Goal: Task Accomplishment & Management: Complete application form

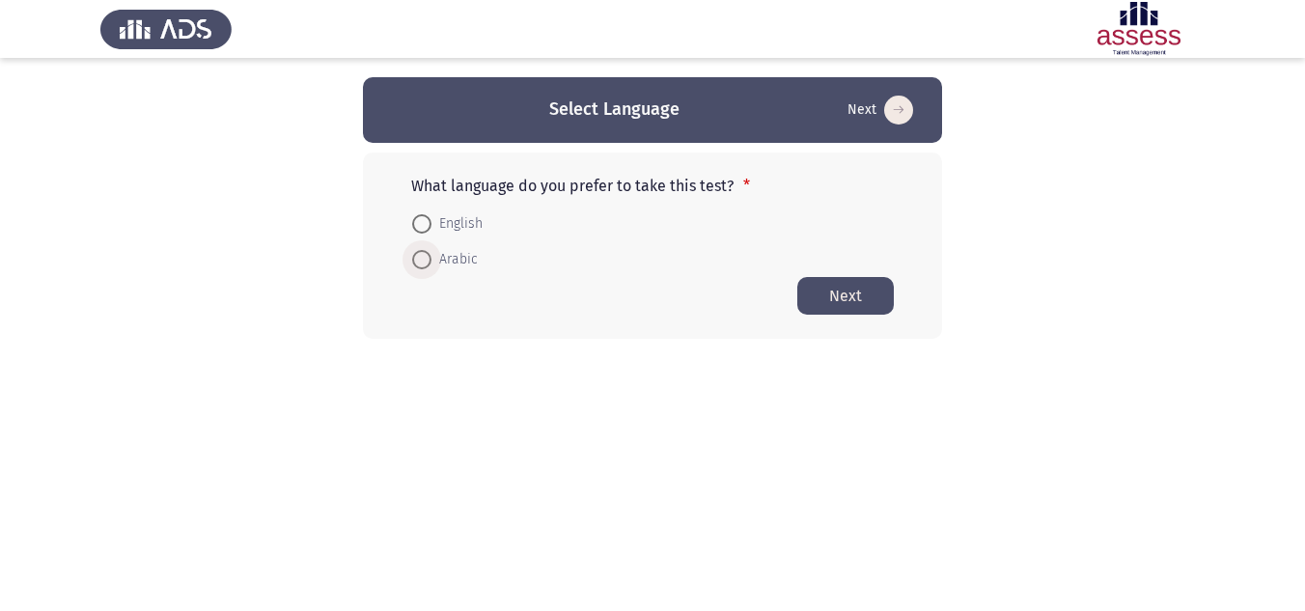
click at [415, 264] on span at bounding box center [421, 259] width 19 height 19
click at [415, 264] on input "Arabic" at bounding box center [421, 259] width 19 height 19
radio input "true"
click at [854, 297] on button "Next" at bounding box center [845, 295] width 96 height 38
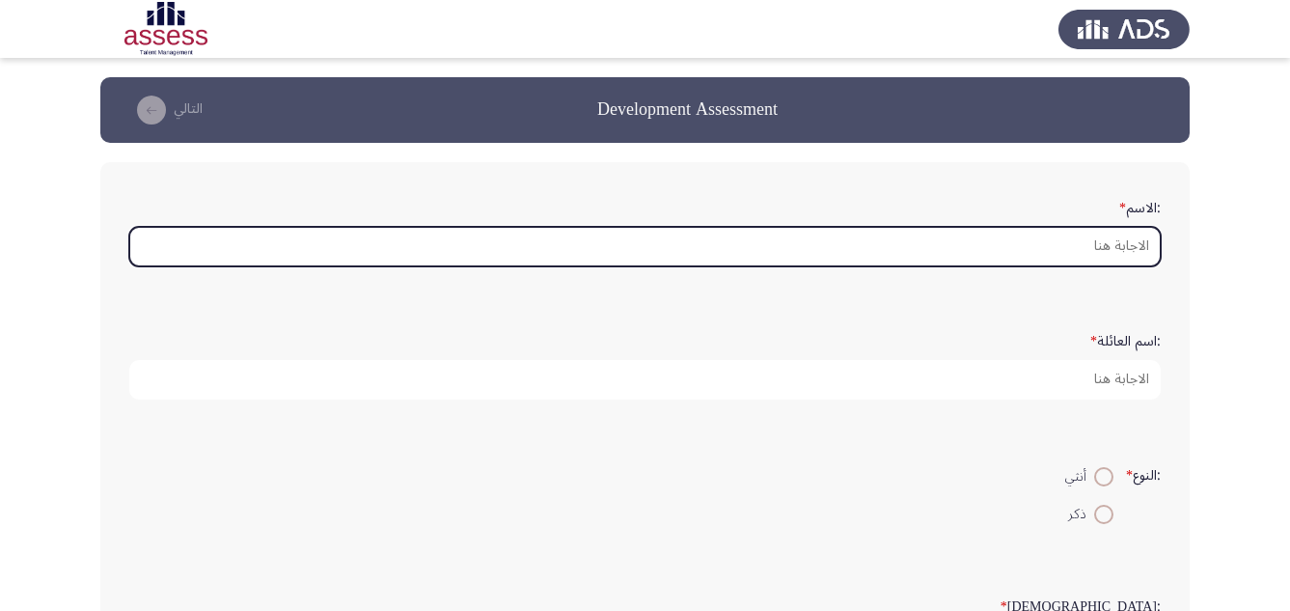
click at [1112, 247] on input ":الاسم *" at bounding box center [645, 247] width 1032 height 40
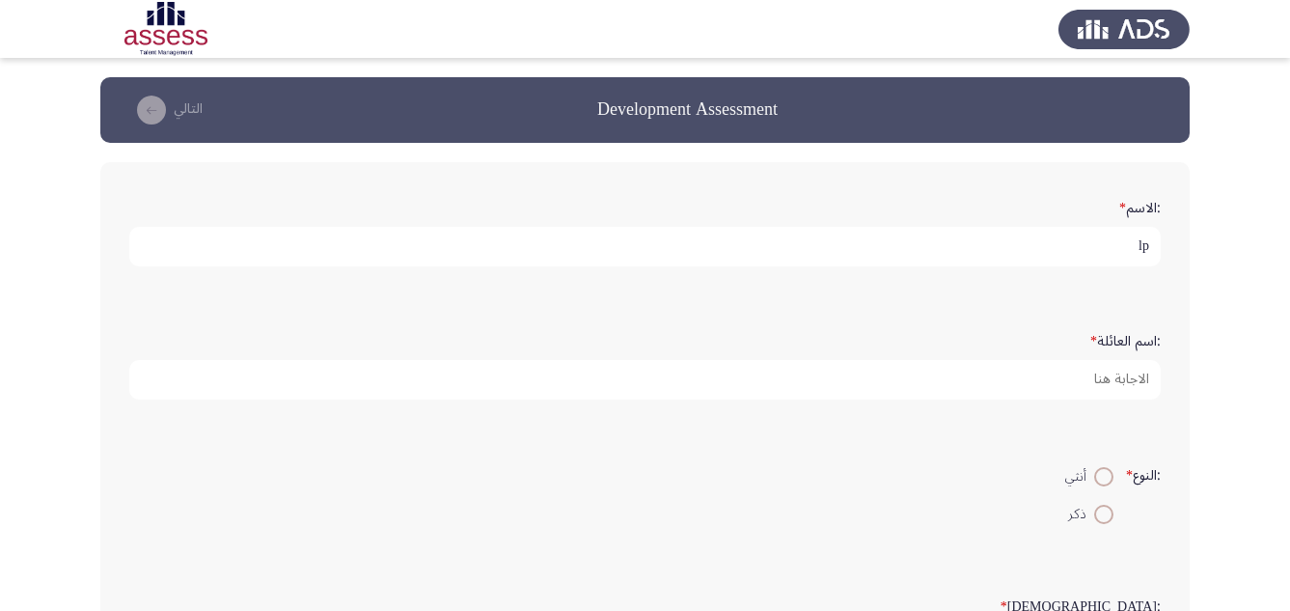
type input "l"
type input "[PERSON_NAME]"
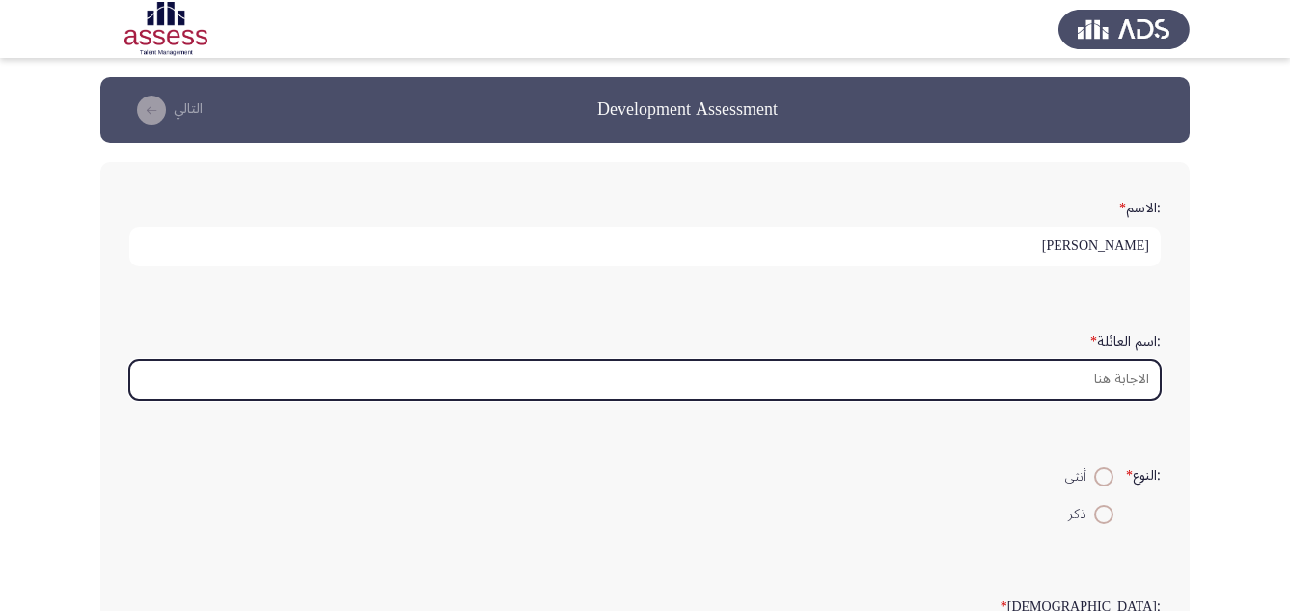
click at [1110, 377] on input ":اسم العائلة *" at bounding box center [645, 380] width 1032 height 40
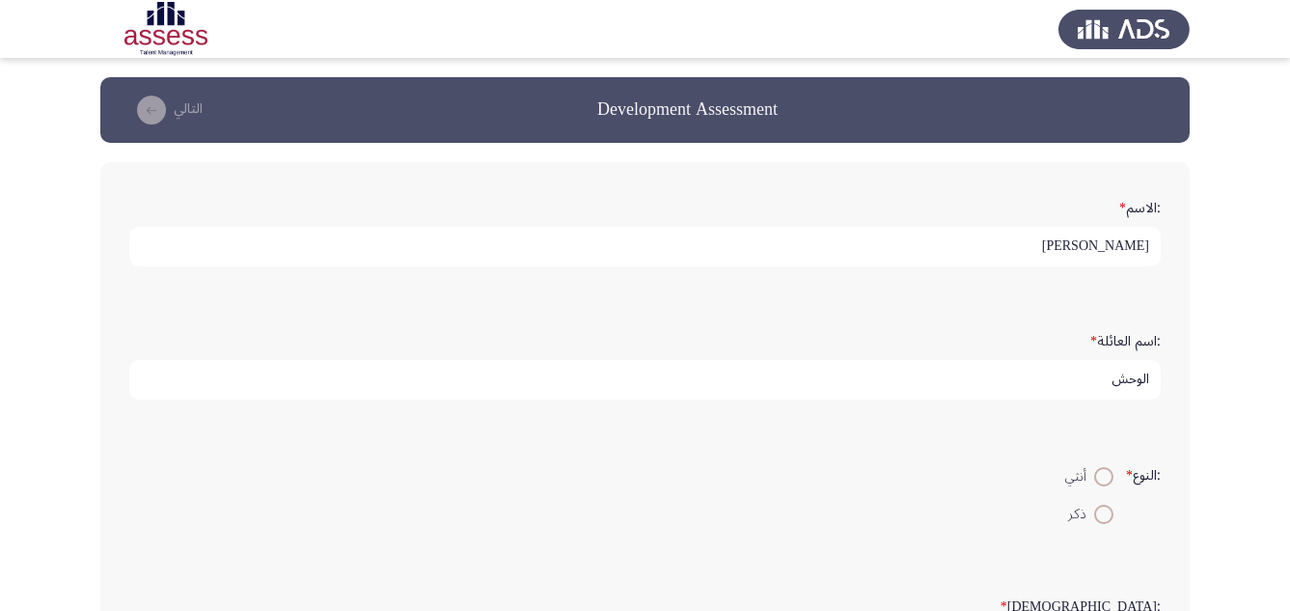
type input "الوحش"
click at [1096, 518] on span at bounding box center [1103, 514] width 19 height 19
click at [1096, 518] on input "ذكر" at bounding box center [1103, 514] width 19 height 19
radio input "true"
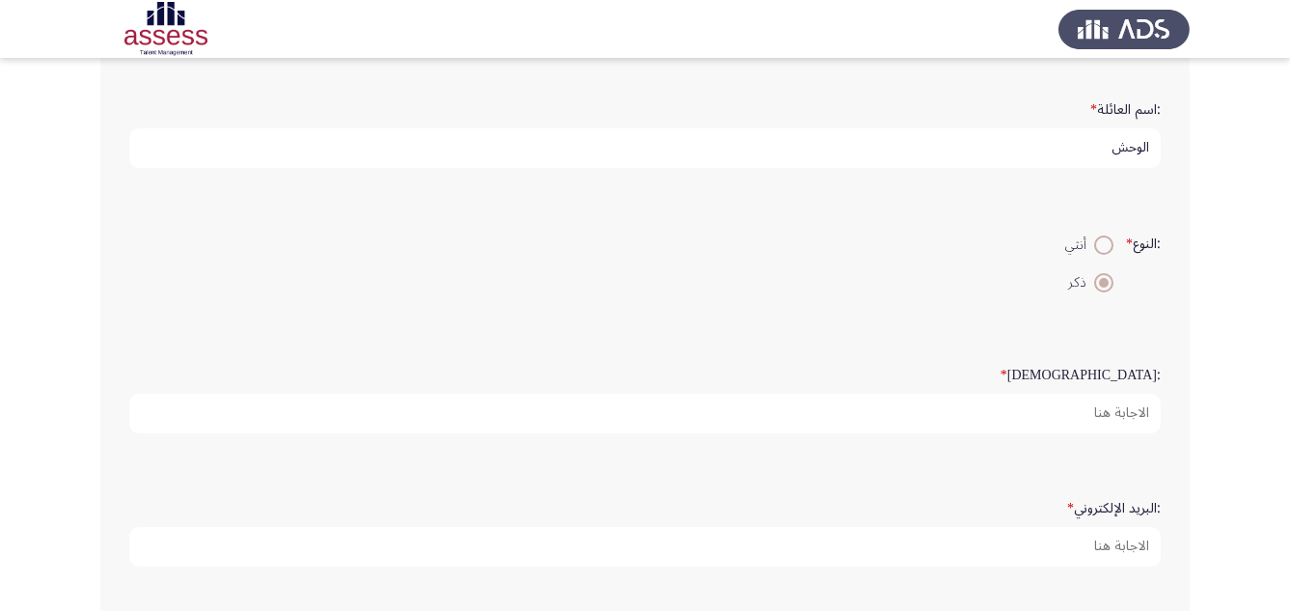
scroll to position [270, 0]
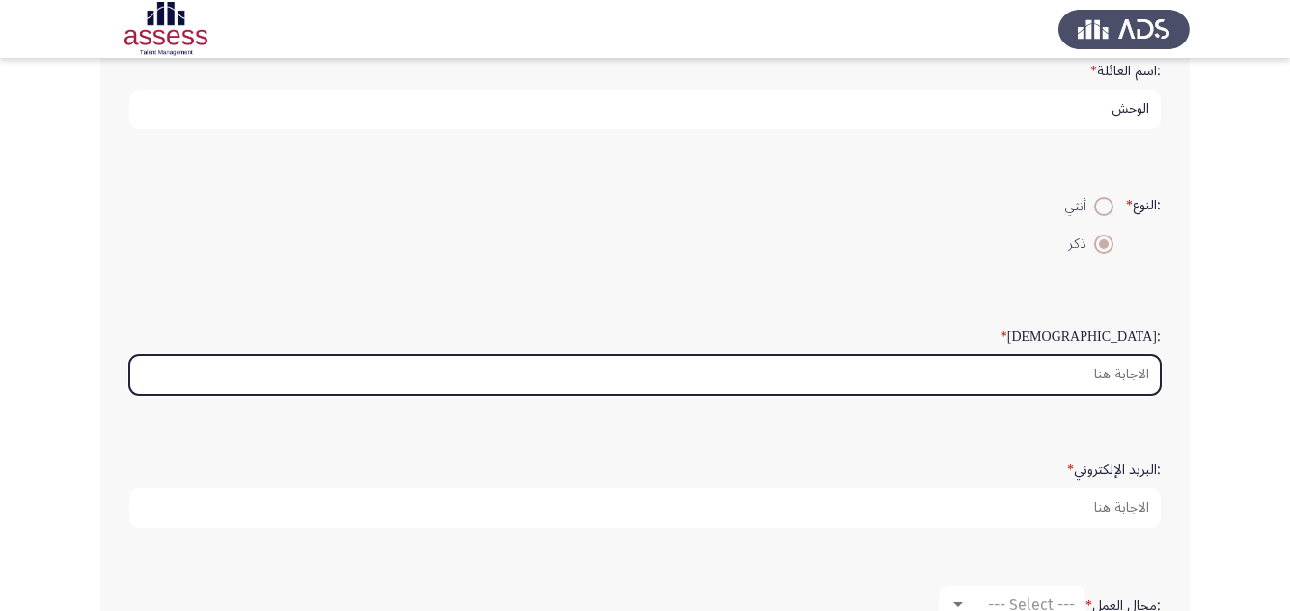
click at [1076, 380] on input ":السن *" at bounding box center [645, 375] width 1032 height 40
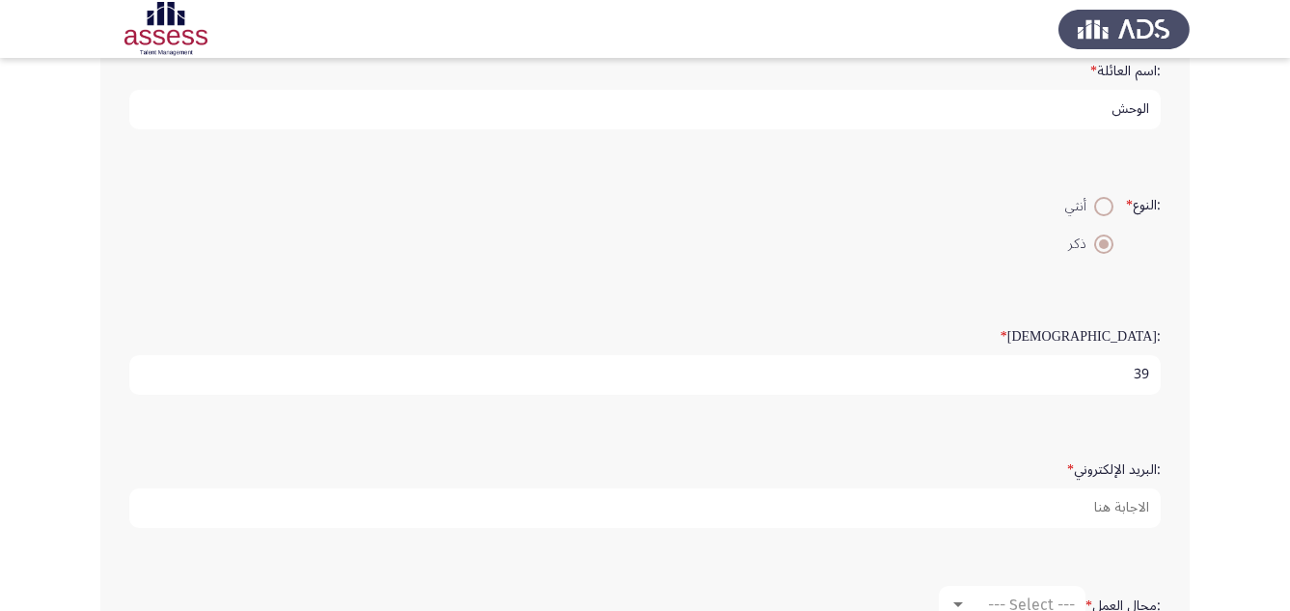
type input "39"
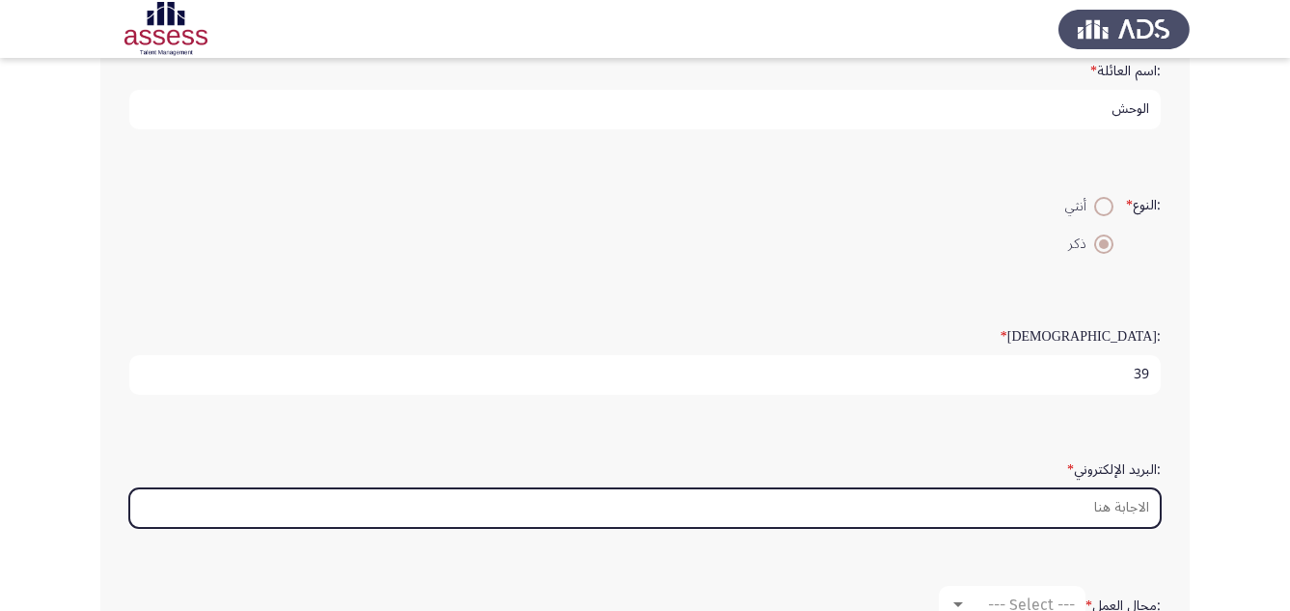
click at [1074, 513] on input ":البريد الإلكتروني *" at bounding box center [645, 508] width 1032 height 40
type input "ث"
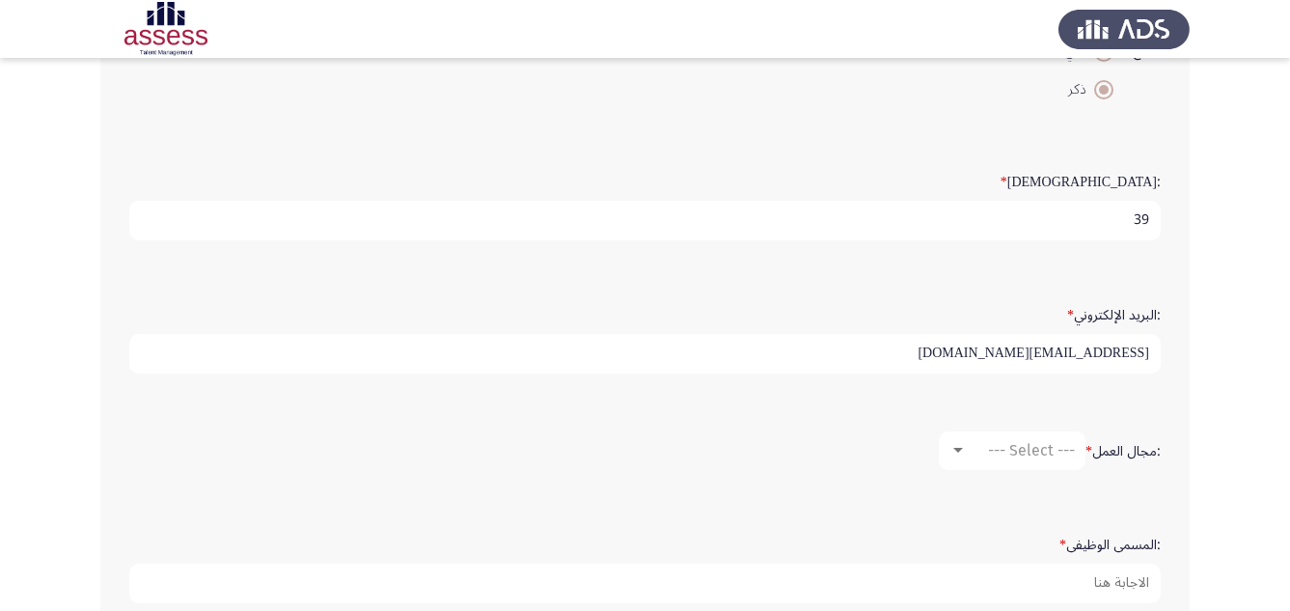
scroll to position [463, 0]
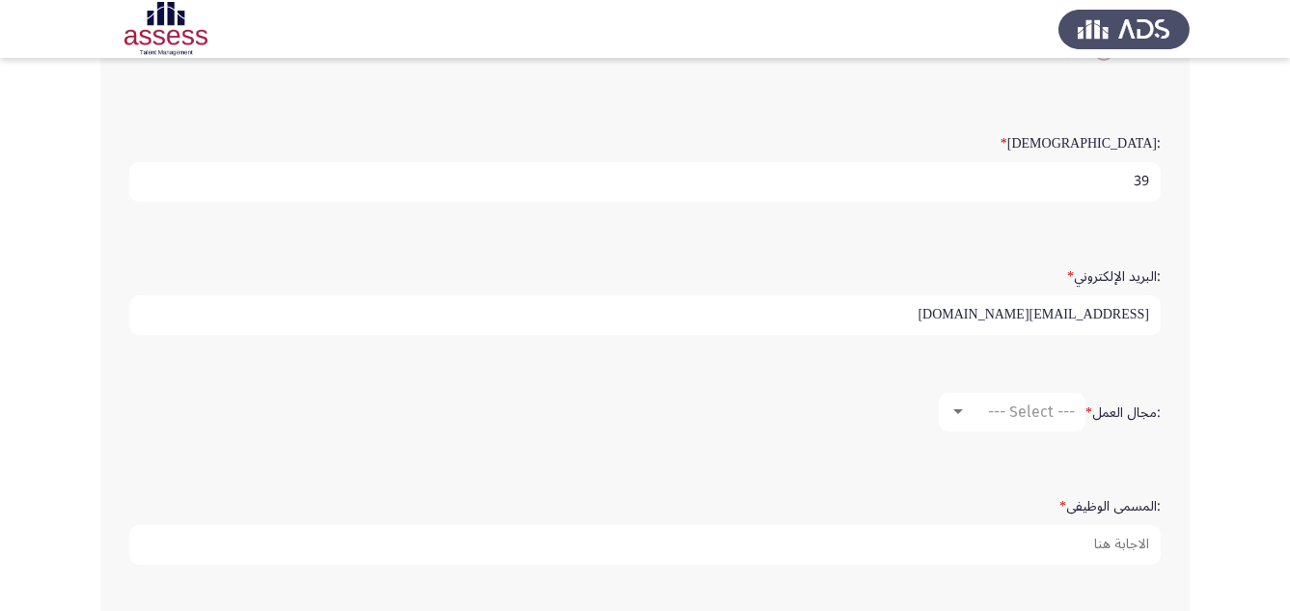
type input "[EMAIL_ADDRESS][DOMAIN_NAME]"
click at [1019, 410] on span "--- Select ---" at bounding box center [1031, 411] width 87 height 18
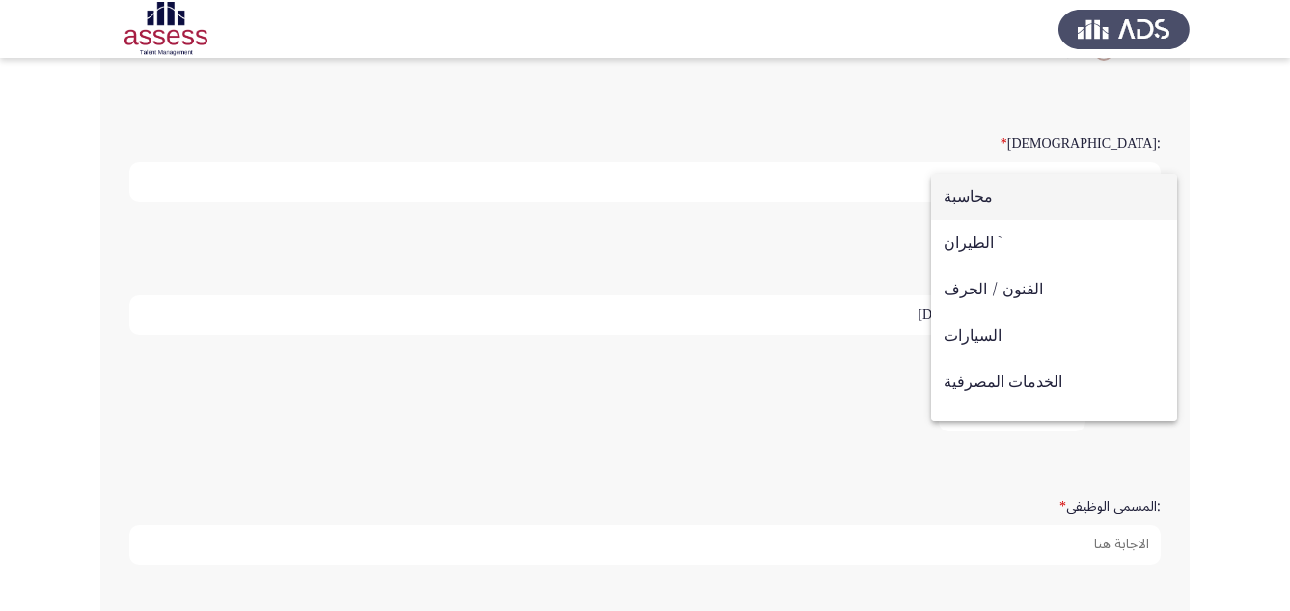
click at [1151, 359] on div at bounding box center [645, 305] width 1290 height 611
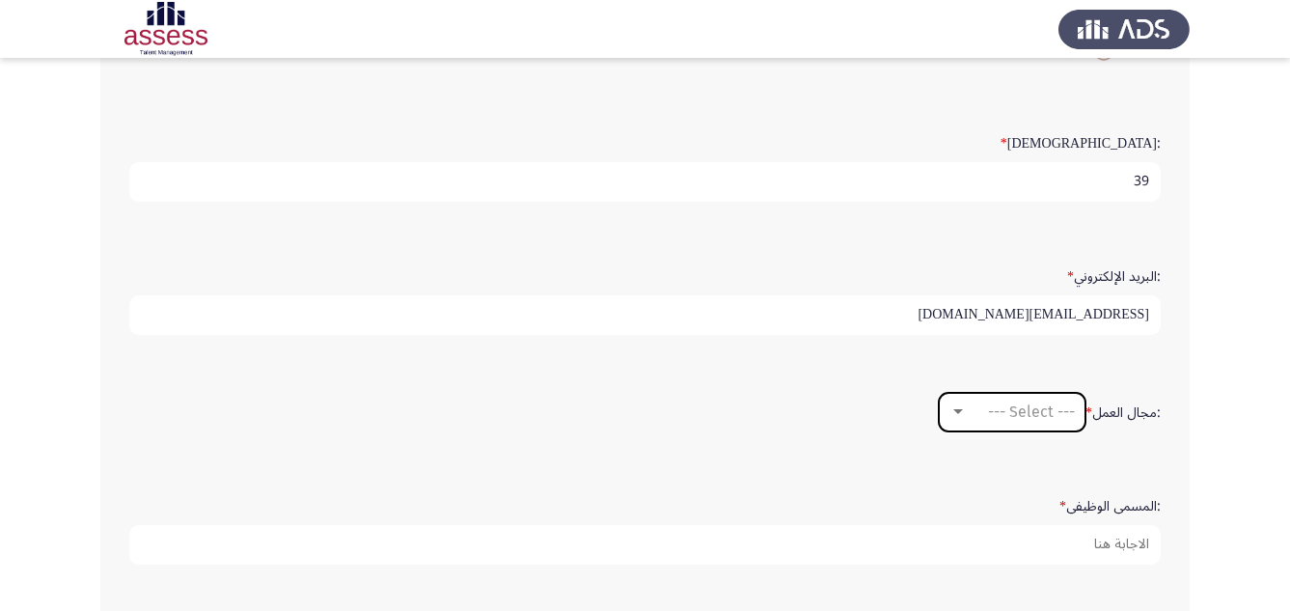
click at [954, 407] on div at bounding box center [958, 411] width 17 height 15
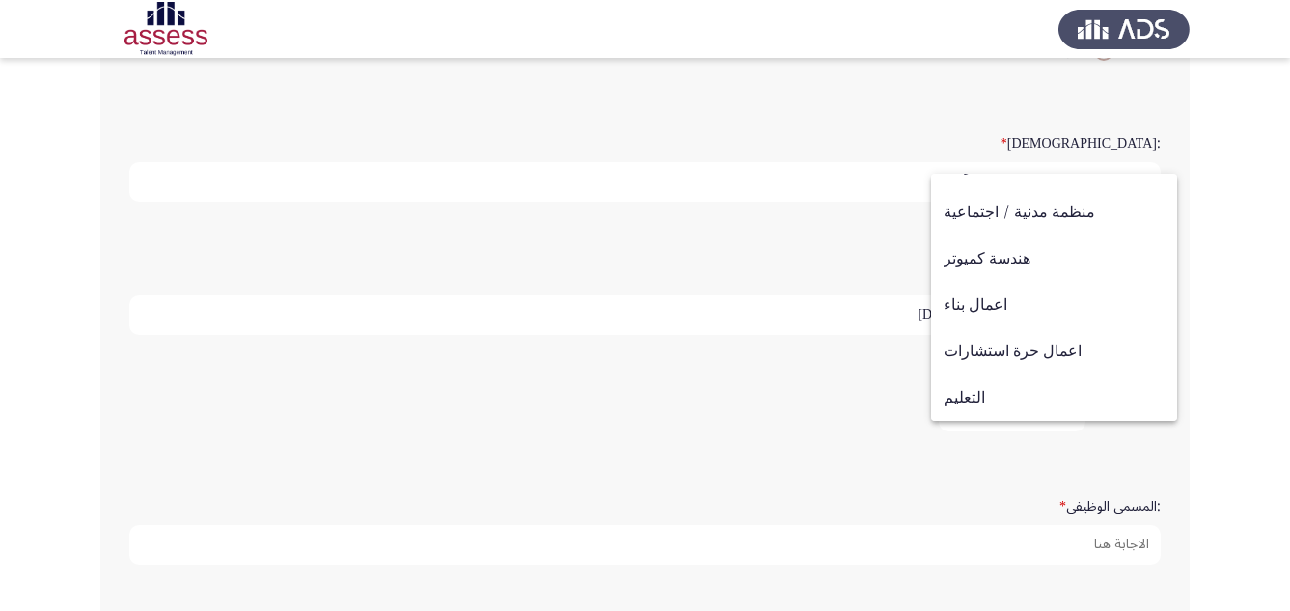
scroll to position [432, 0]
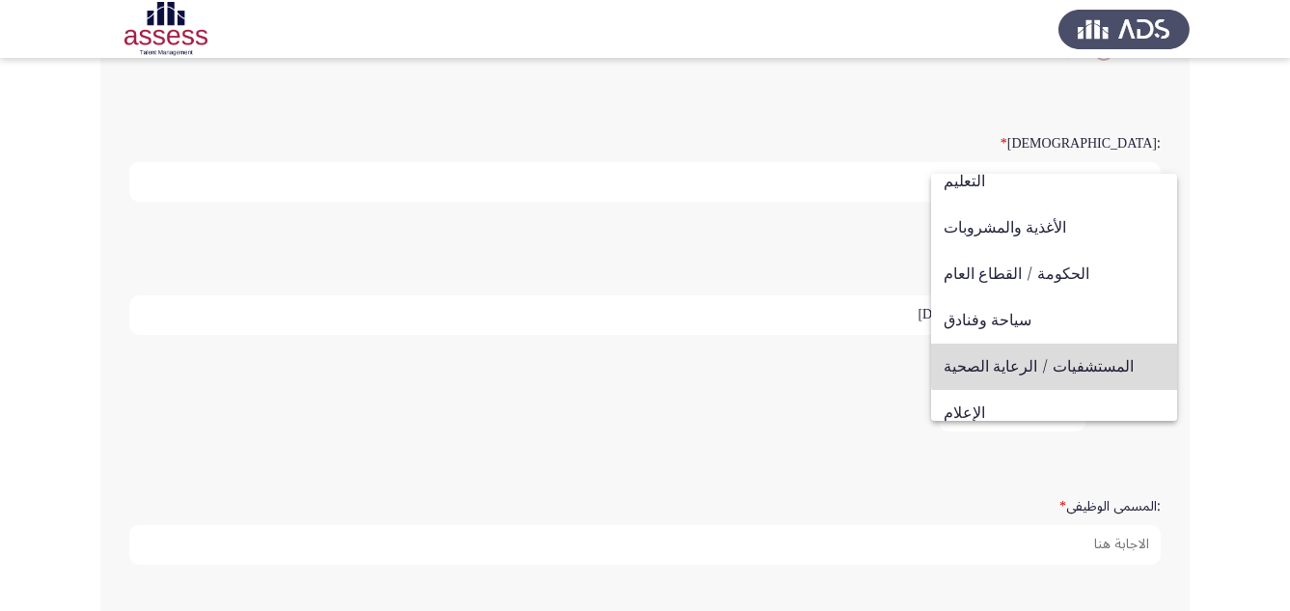
click at [1069, 358] on span "المستشفيات / الرعاية الصحية" at bounding box center [1054, 367] width 221 height 46
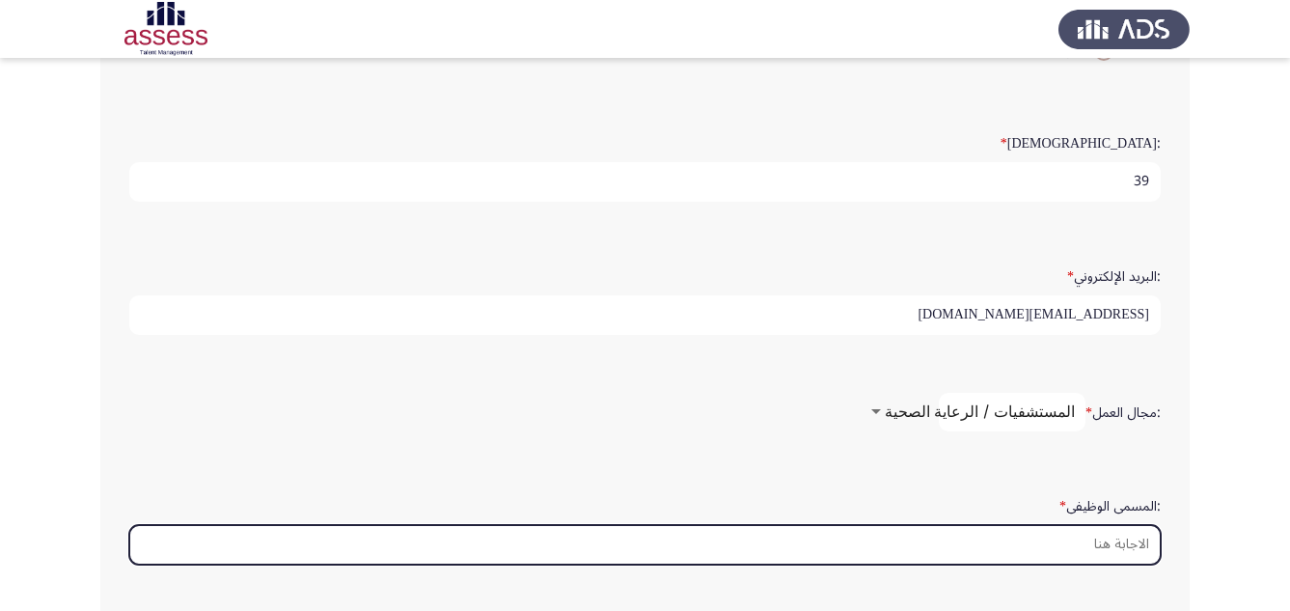
click at [1101, 547] on input ":المسمى الوظيفى *" at bounding box center [645, 545] width 1032 height 40
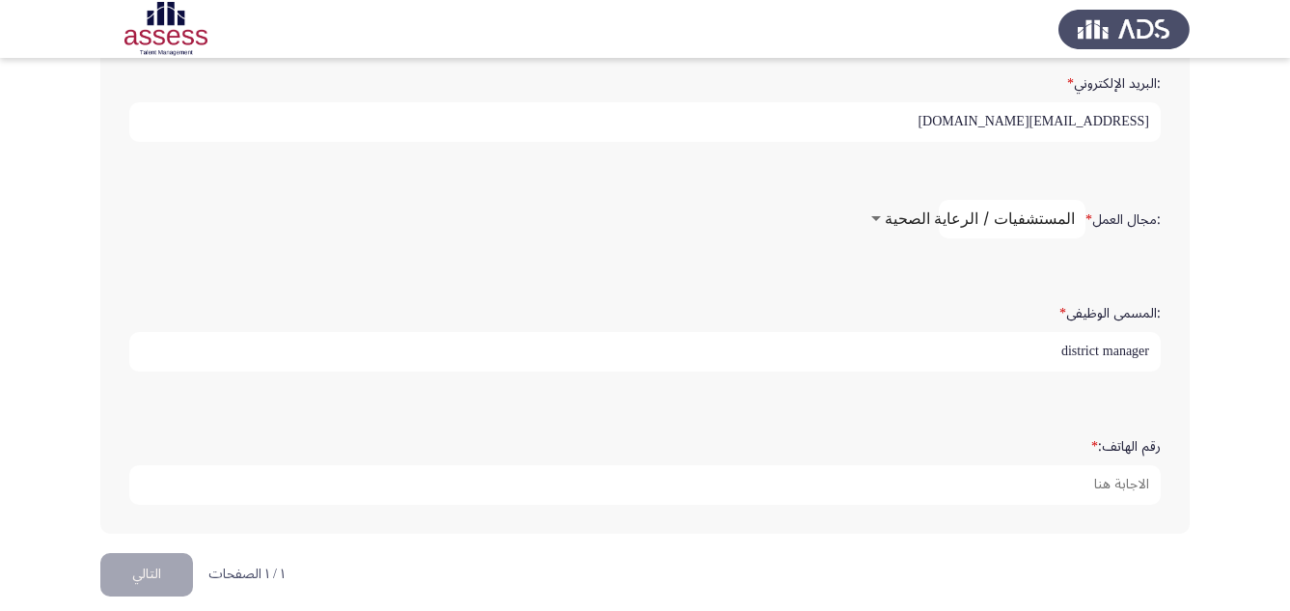
scroll to position [675, 0]
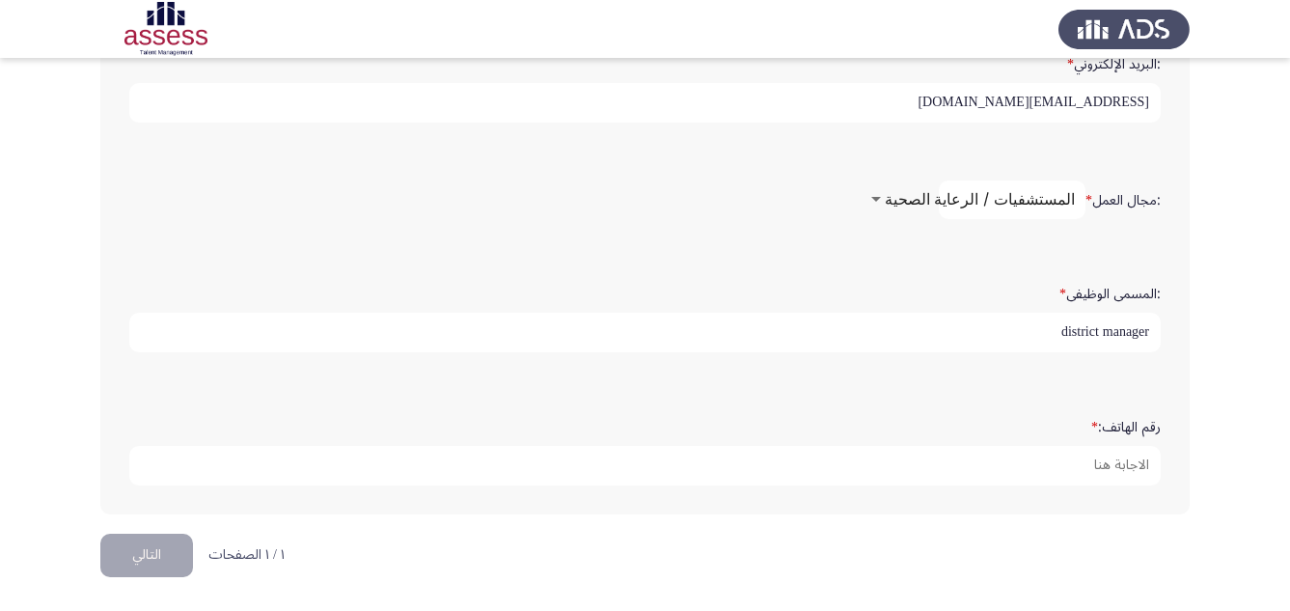
type input "district manager"
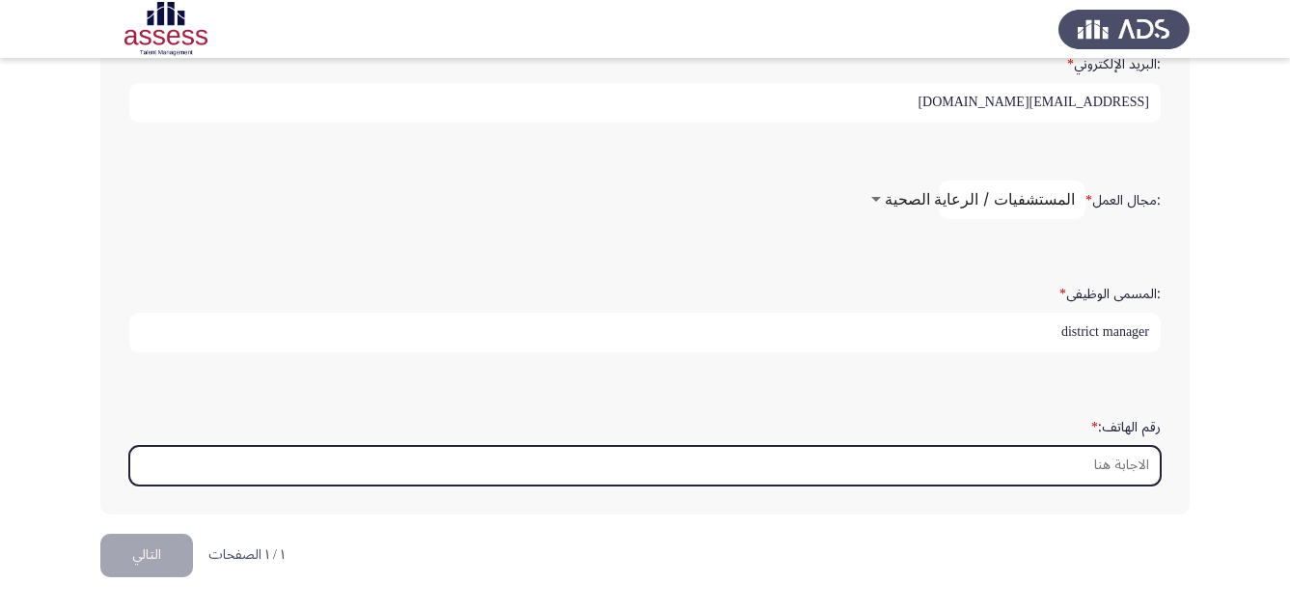
click at [1079, 467] on input "رقم الهاتف: *" at bounding box center [645, 466] width 1032 height 40
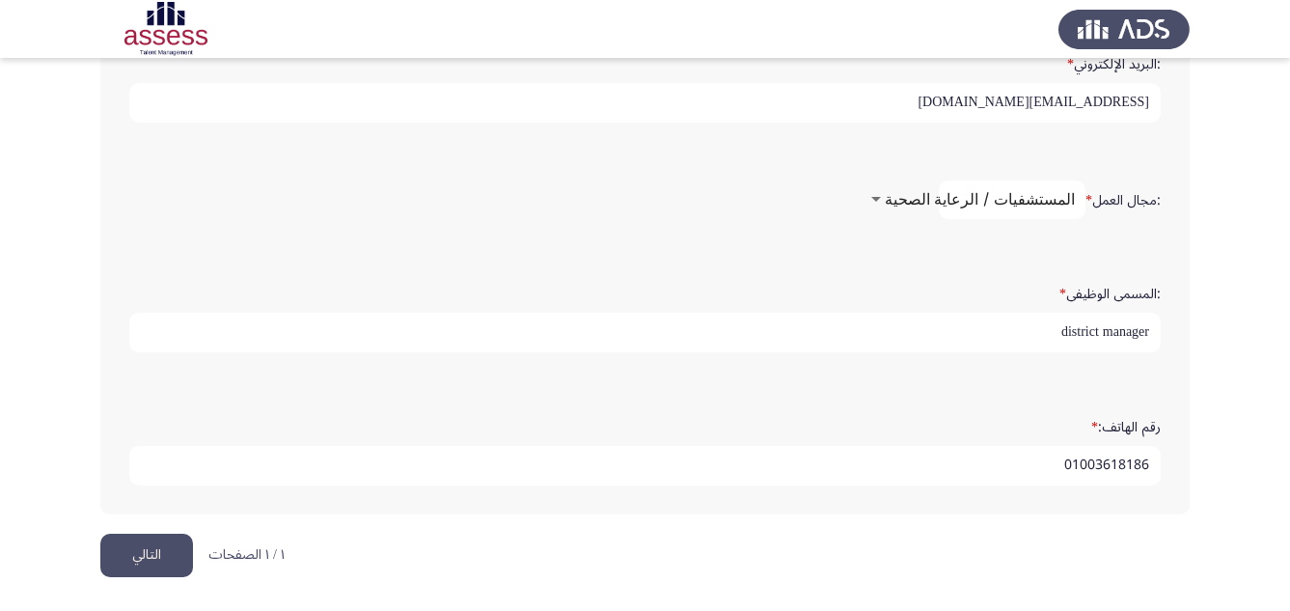
type input "01003618186"
click at [162, 556] on button "التالي" at bounding box center [146, 555] width 93 height 43
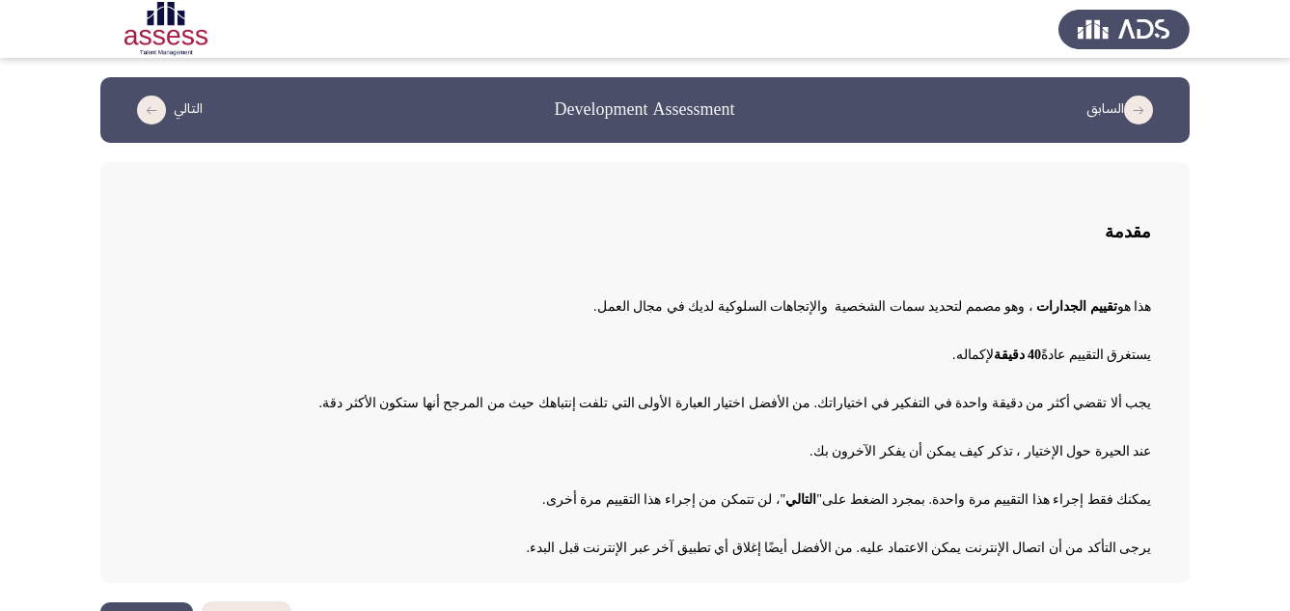
scroll to position [54, 0]
